Goal: Information Seeking & Learning: Learn about a topic

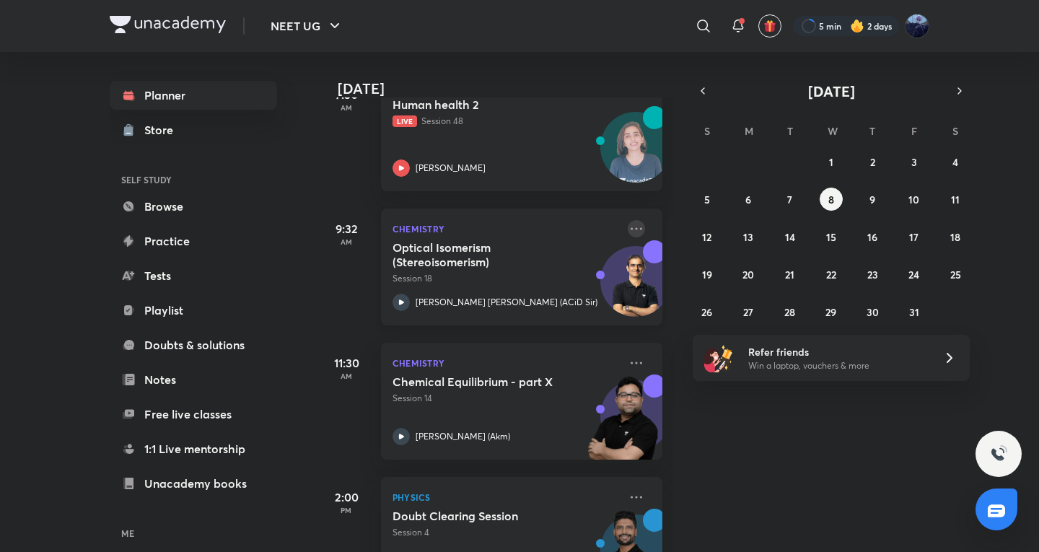
click at [628, 230] on icon at bounding box center [636, 228] width 17 height 17
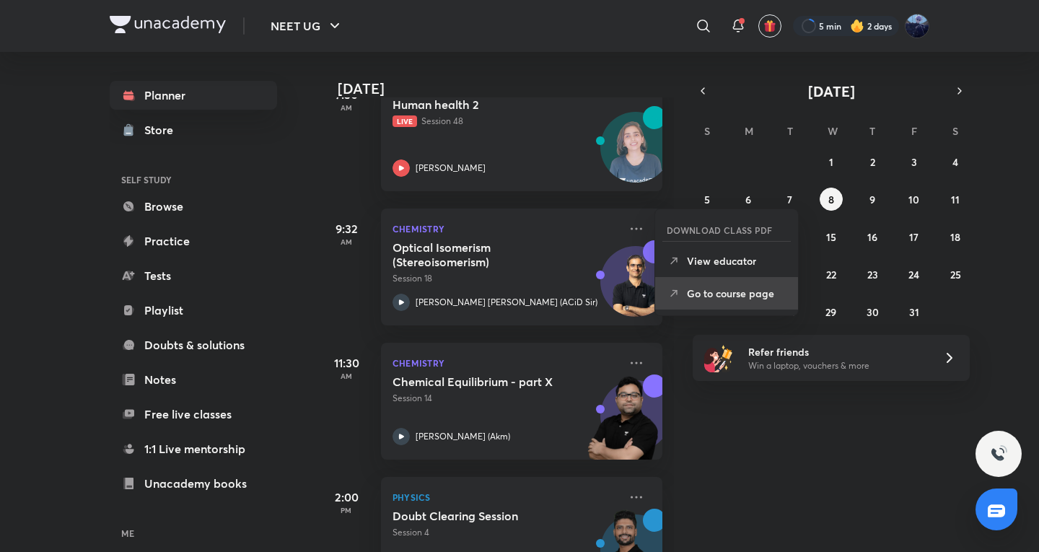
click at [711, 287] on p "Go to course page" at bounding box center [737, 293] width 100 height 15
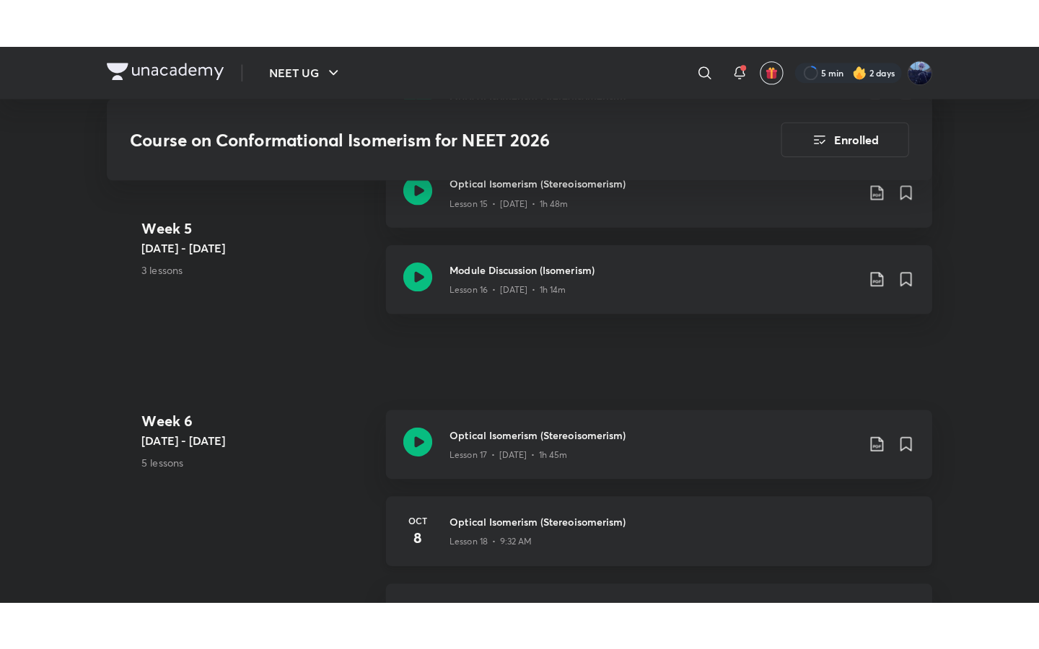
scroll to position [2073, 0]
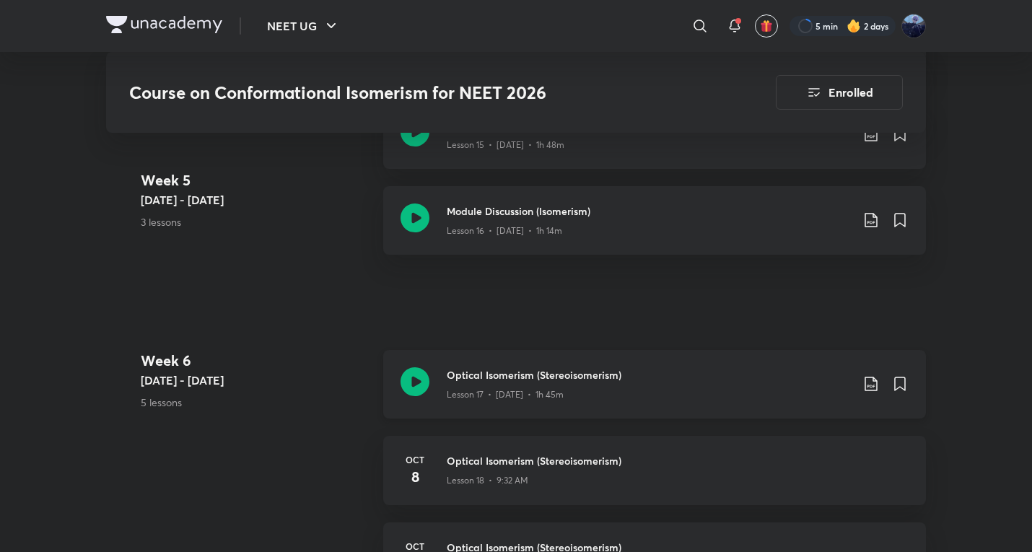
click at [560, 387] on div "Optical Isomerism (Stereoisomerism) Lesson 17 • Oct 6 • 1h 45m" at bounding box center [654, 384] width 542 height 69
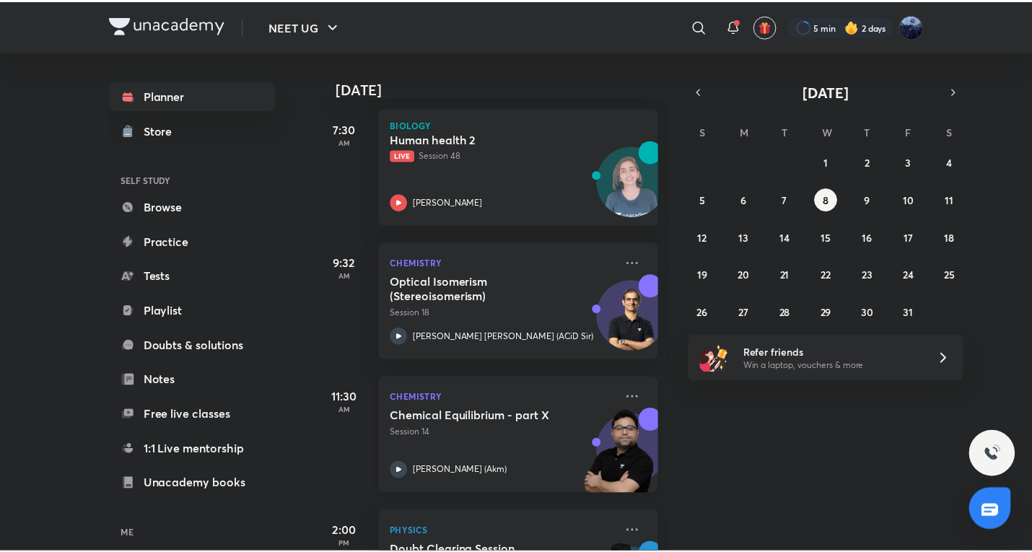
scroll to position [240, 0]
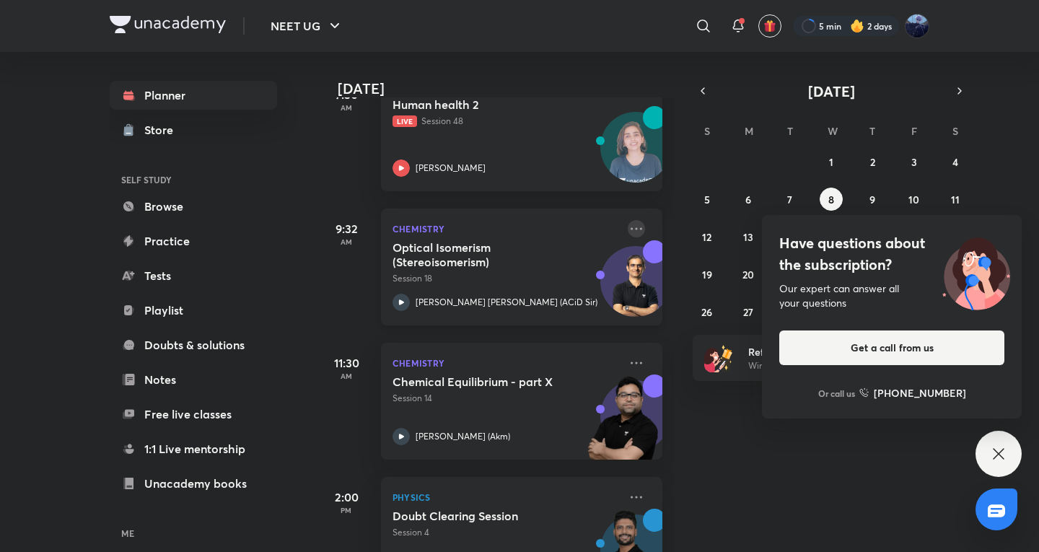
click at [629, 229] on icon at bounding box center [636, 228] width 17 height 17
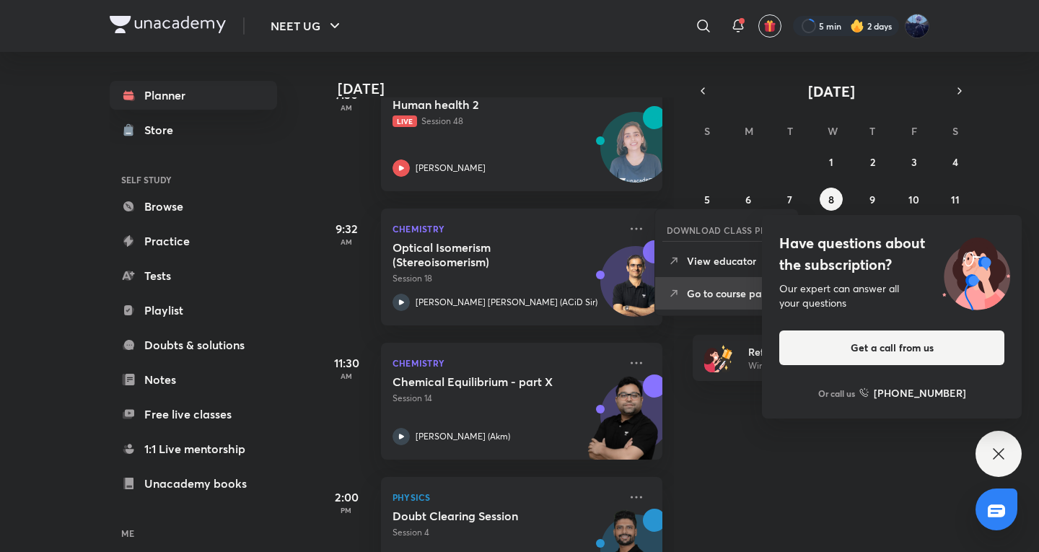
click at [659, 304] on li "Go to course page" at bounding box center [726, 293] width 143 height 32
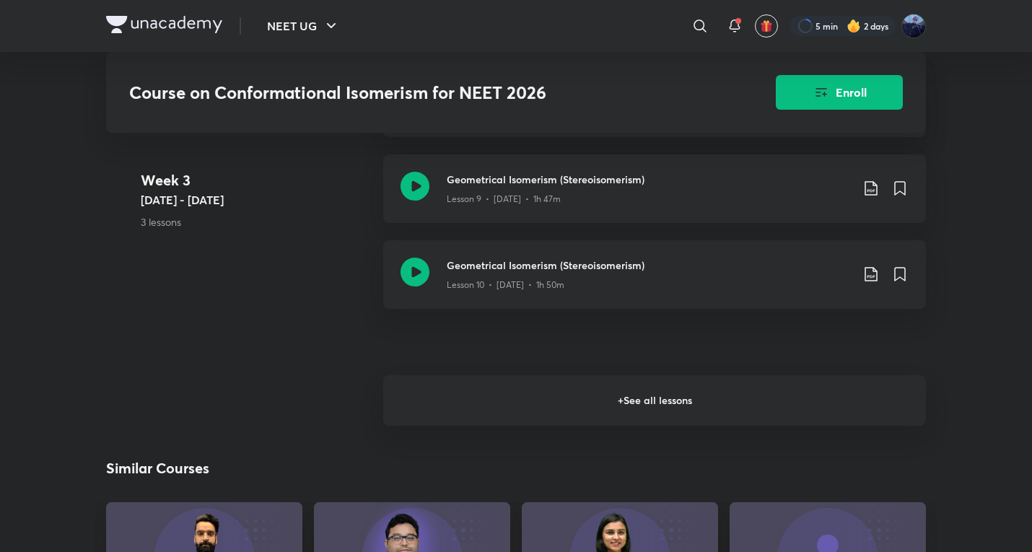
click at [534, 375] on h6 "+ See all lessons" at bounding box center [654, 400] width 542 height 50
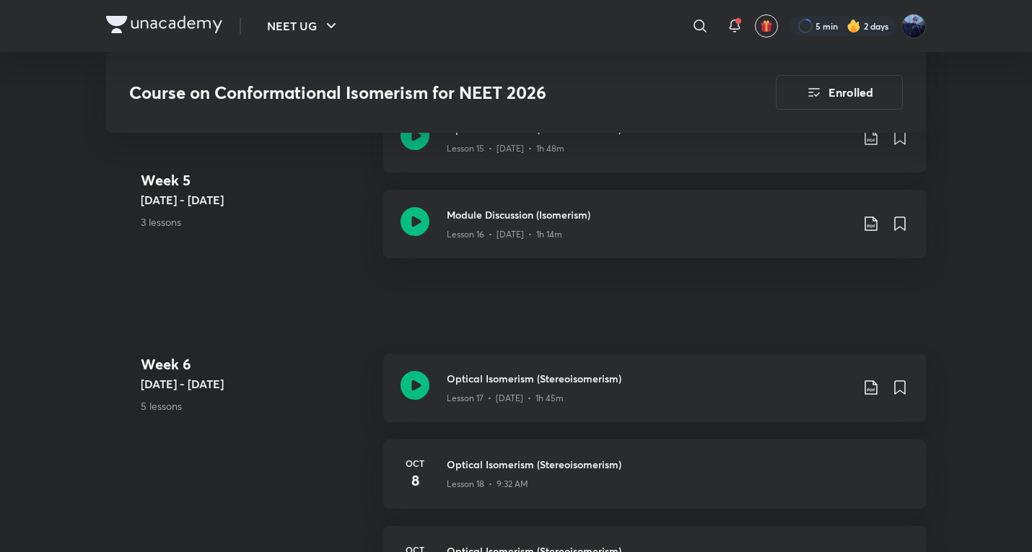
scroll to position [1829, 0]
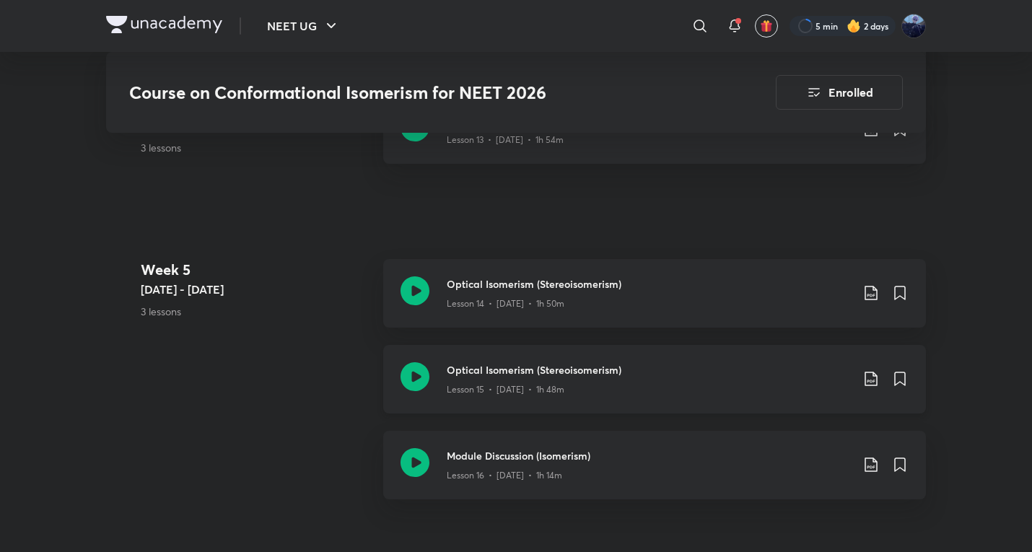
click at [548, 362] on h3 "Optical Isomerism (Stereoisomerism)" at bounding box center [649, 369] width 404 height 15
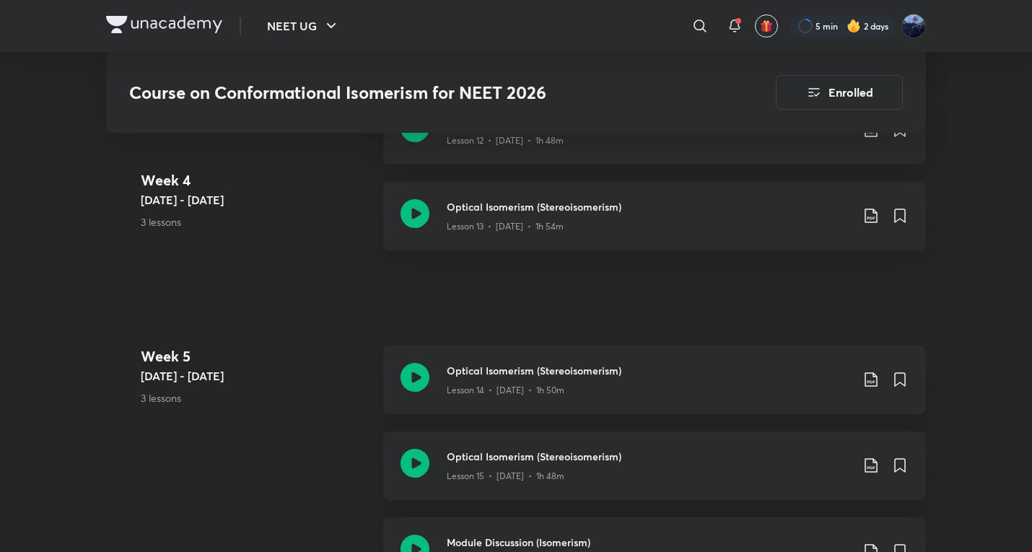
scroll to position [1713, 0]
